Goal: Task Accomplishment & Management: Use online tool/utility

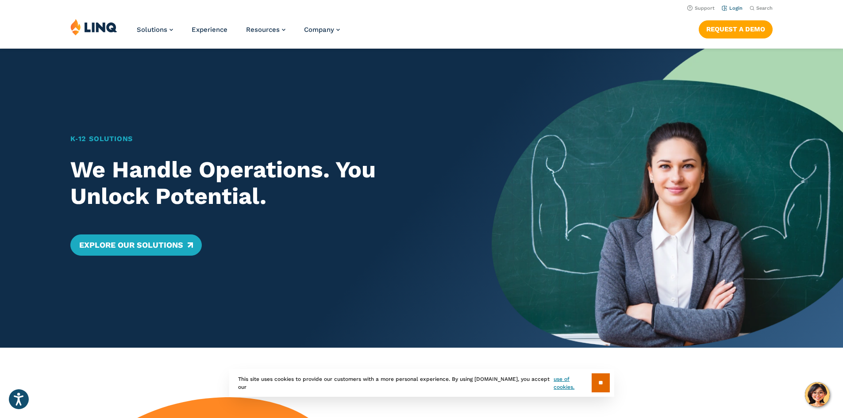
click at [730, 8] on link "Login" at bounding box center [732, 8] width 21 height 6
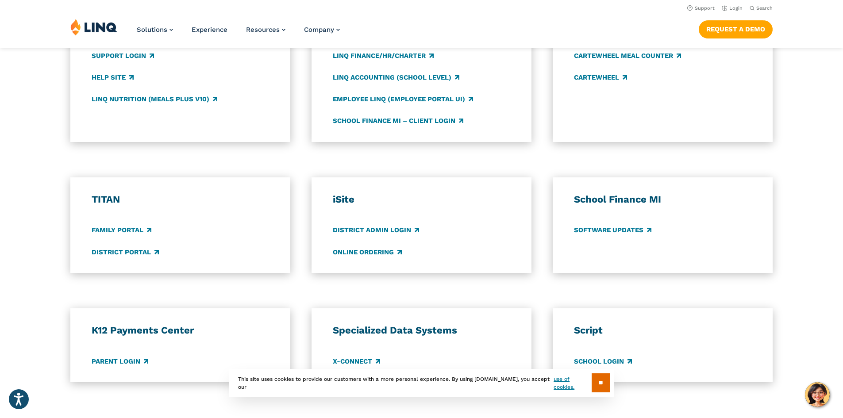
scroll to position [398, 0]
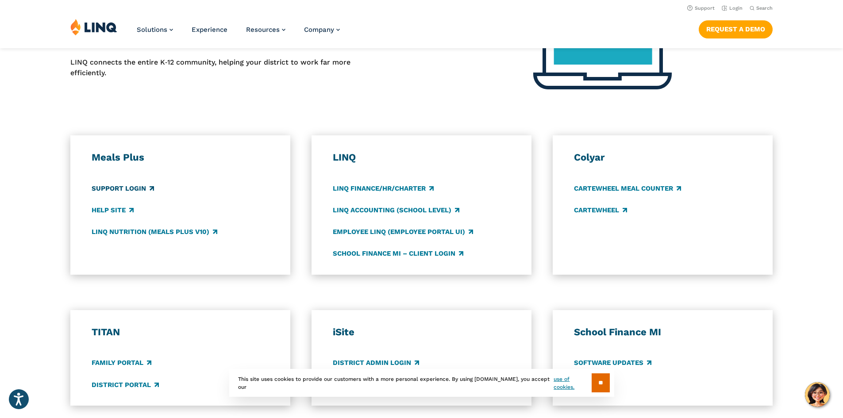
click at [132, 189] on link "Support Login" at bounding box center [123, 189] width 62 height 10
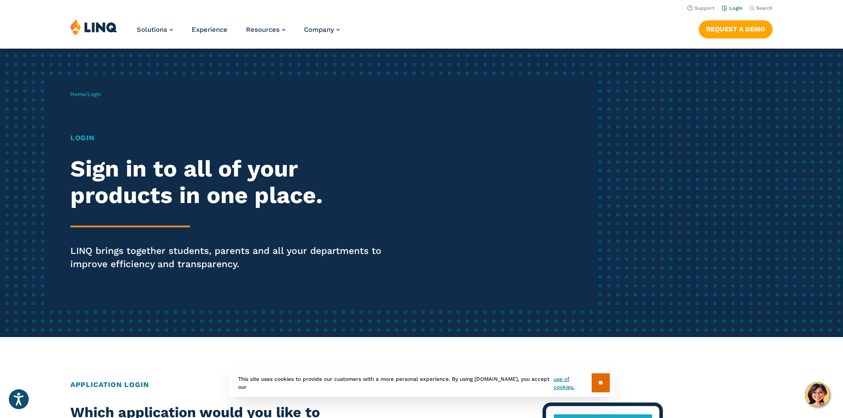
drag, startPoint x: 738, startPoint y: 8, endPoint x: 732, endPoint y: 7, distance: 5.3
click at [732, 7] on link "Login" at bounding box center [732, 8] width 21 height 6
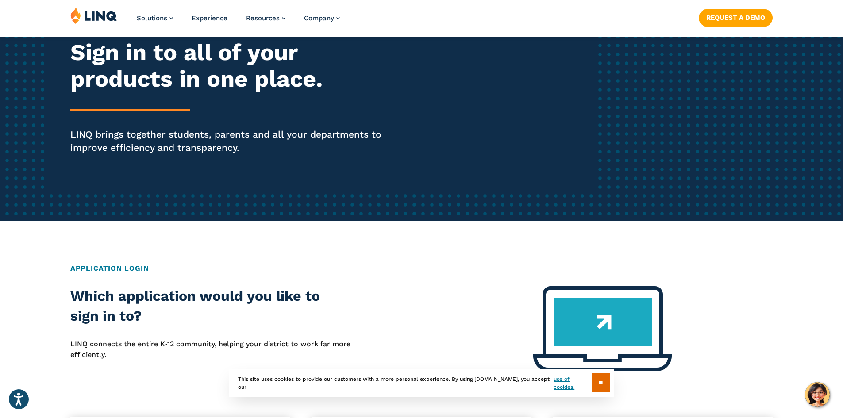
scroll to position [177, 0]
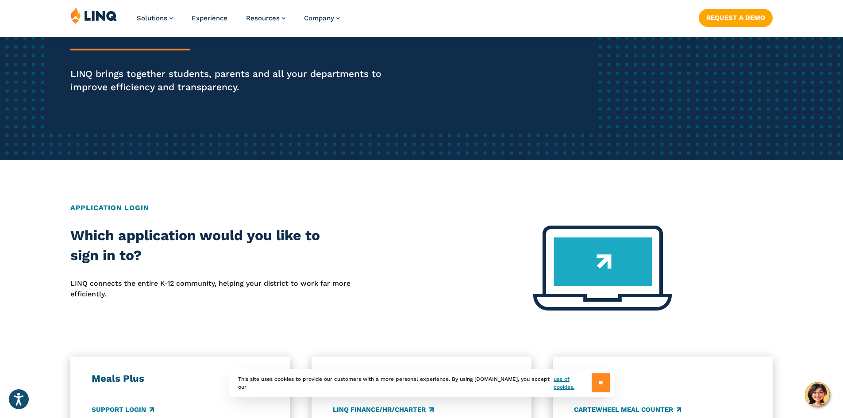
click at [597, 381] on input "**" at bounding box center [601, 383] width 18 height 19
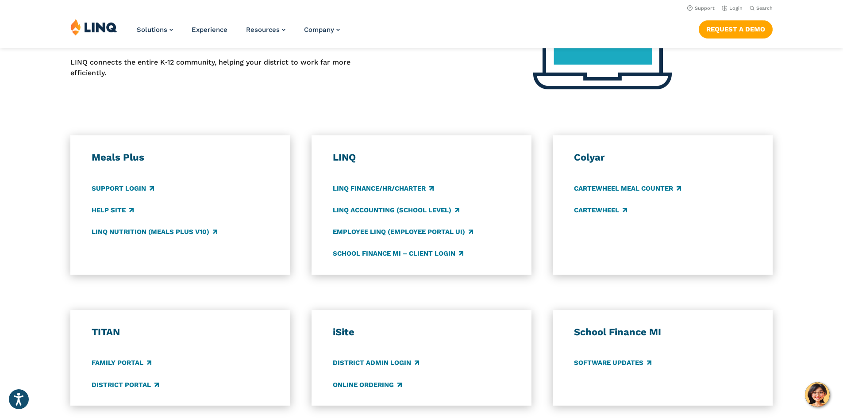
scroll to position [0, 0]
